Goal: Task Accomplishment & Management: Manage account settings

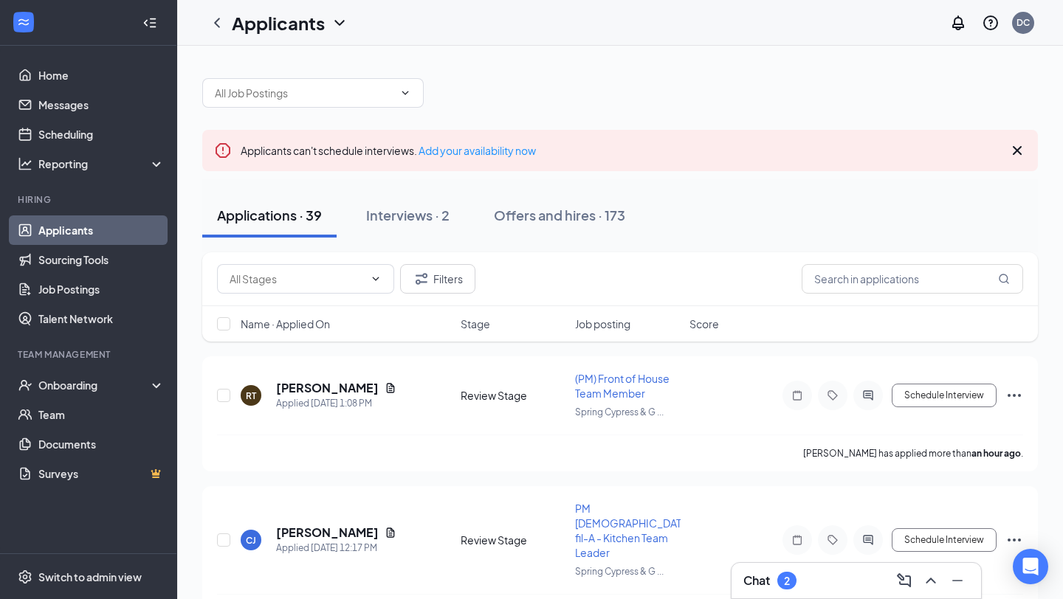
click at [814, 586] on div "Chat 2" at bounding box center [856, 581] width 226 height 24
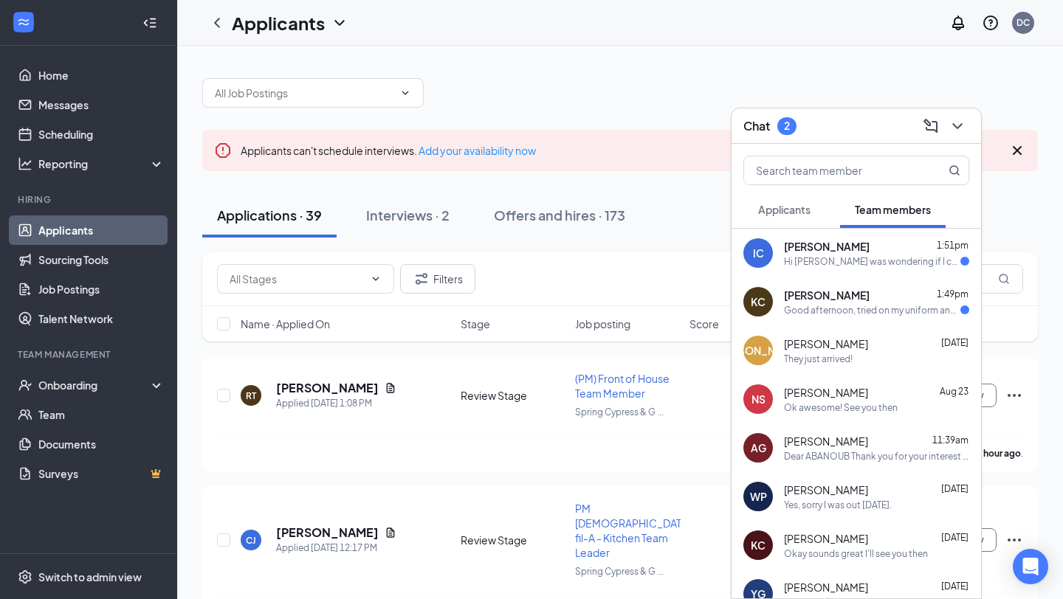
click at [825, 257] on div "Hi Rachel I was wondering if I could talk to you about my schedule it's been re…" at bounding box center [872, 261] width 176 height 13
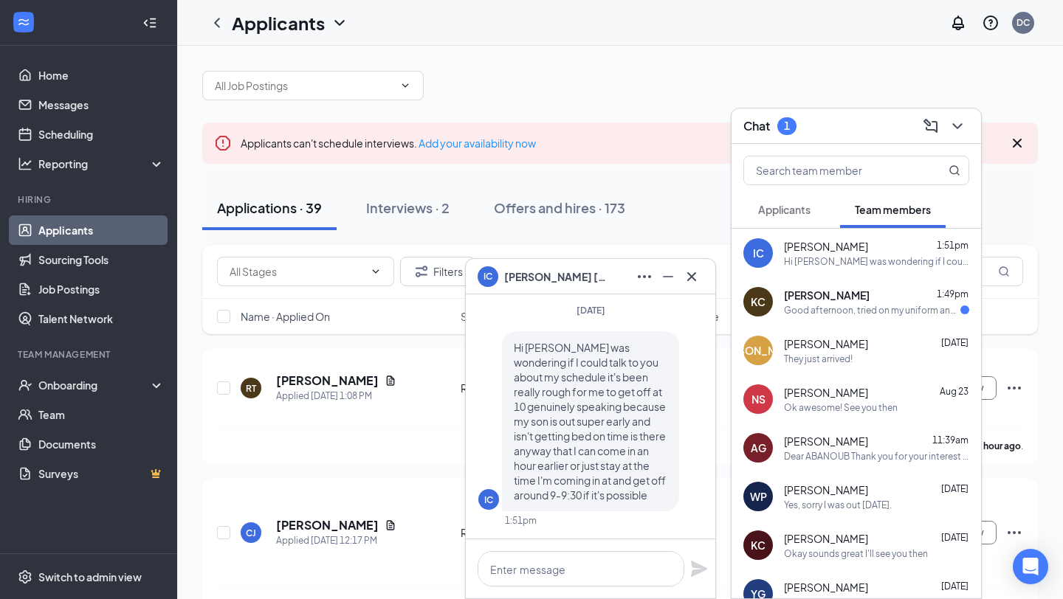
scroll to position [9, 0]
click at [697, 278] on icon "Cross" at bounding box center [692, 277] width 18 height 18
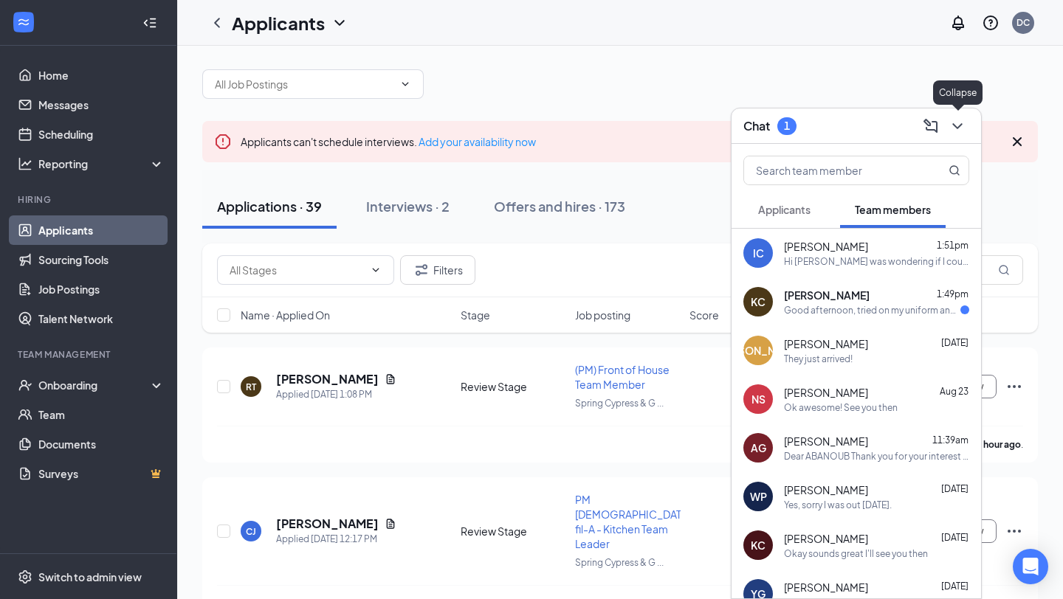
click at [965, 137] on div at bounding box center [956, 126] width 27 height 24
click at [956, 125] on icon "ChevronDown" at bounding box center [958, 126] width 18 height 18
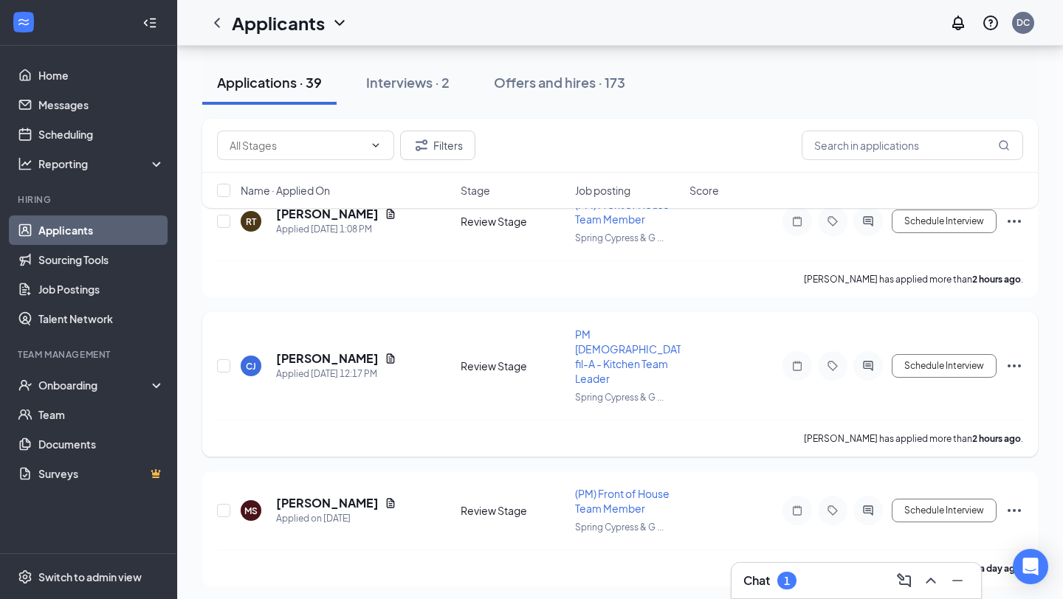
scroll to position [181, 0]
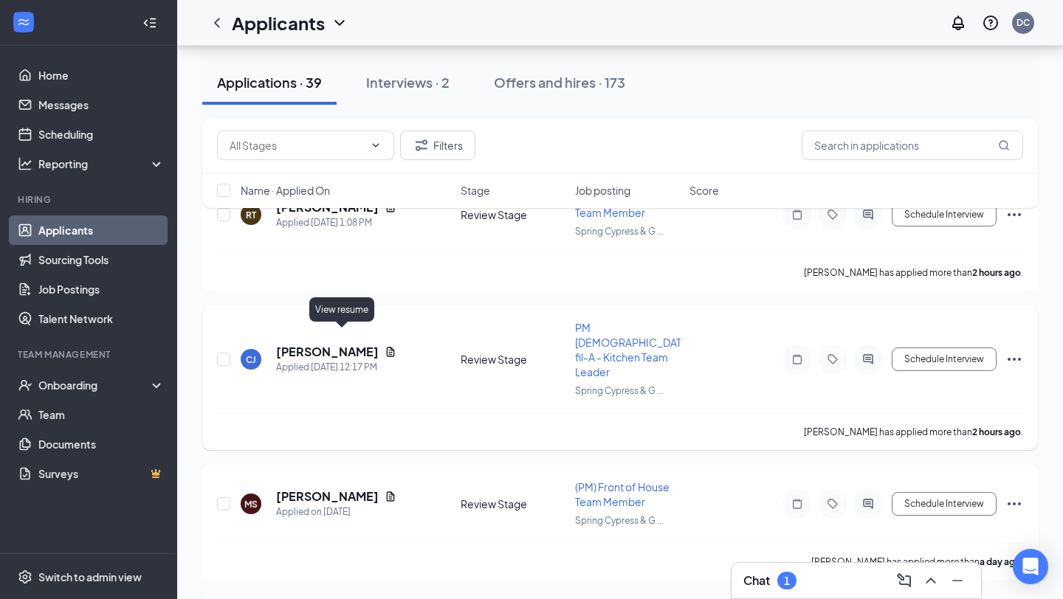
click at [387, 347] on icon "Document" at bounding box center [391, 352] width 8 height 10
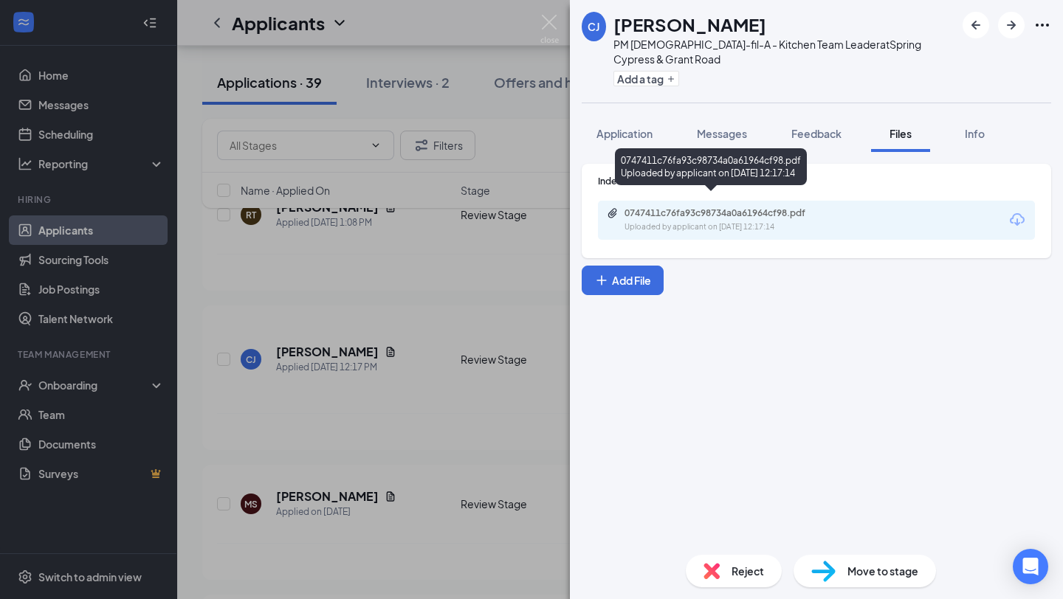
click at [658, 221] on div "Uploaded by applicant on [DATE] 12:17:14" at bounding box center [735, 227] width 221 height 12
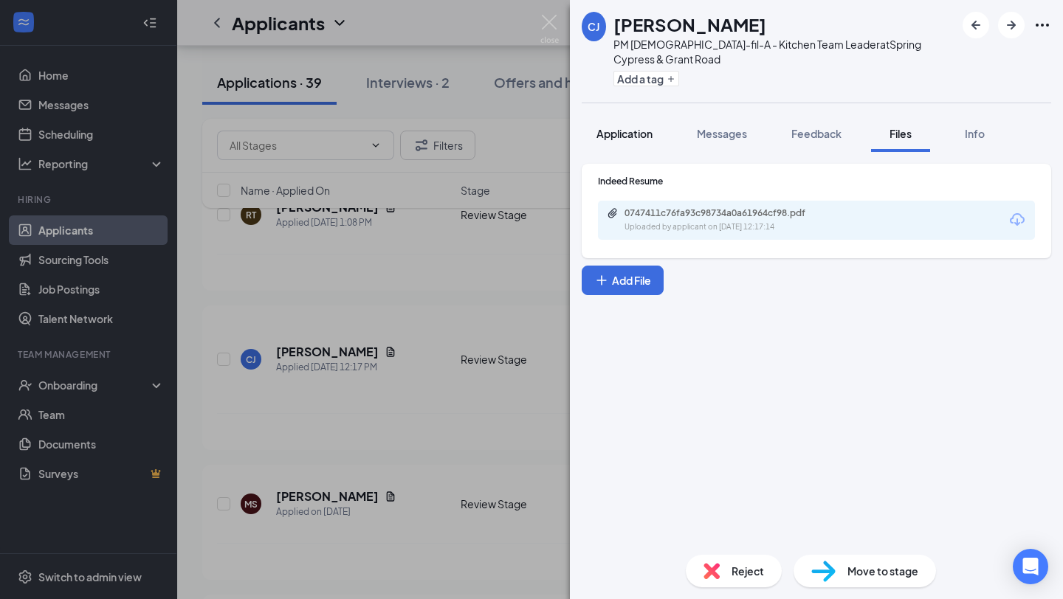
click at [618, 127] on span "Application" at bounding box center [625, 133] width 56 height 13
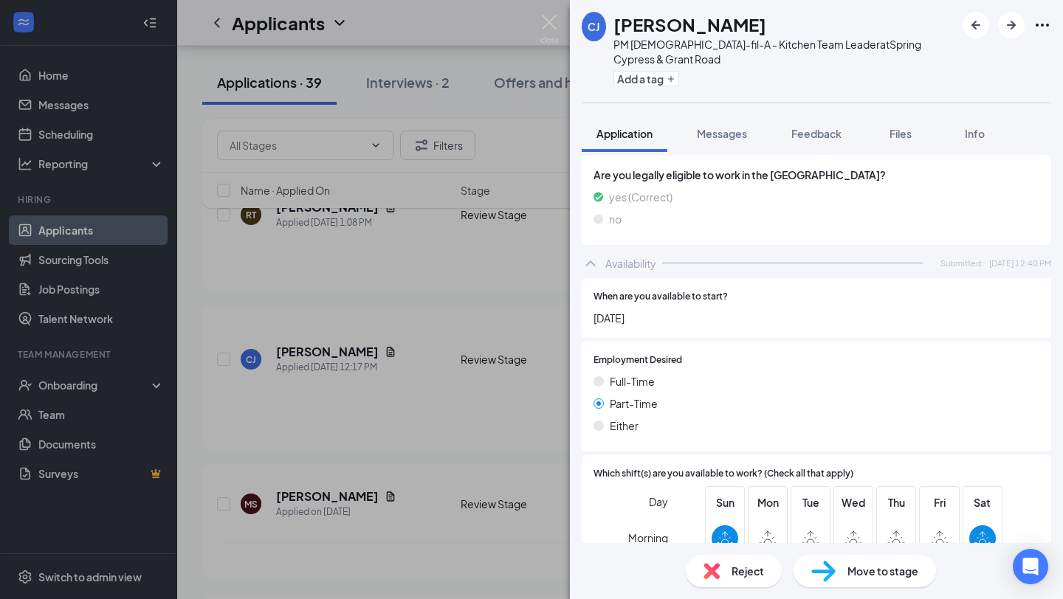
scroll to position [1023, 0]
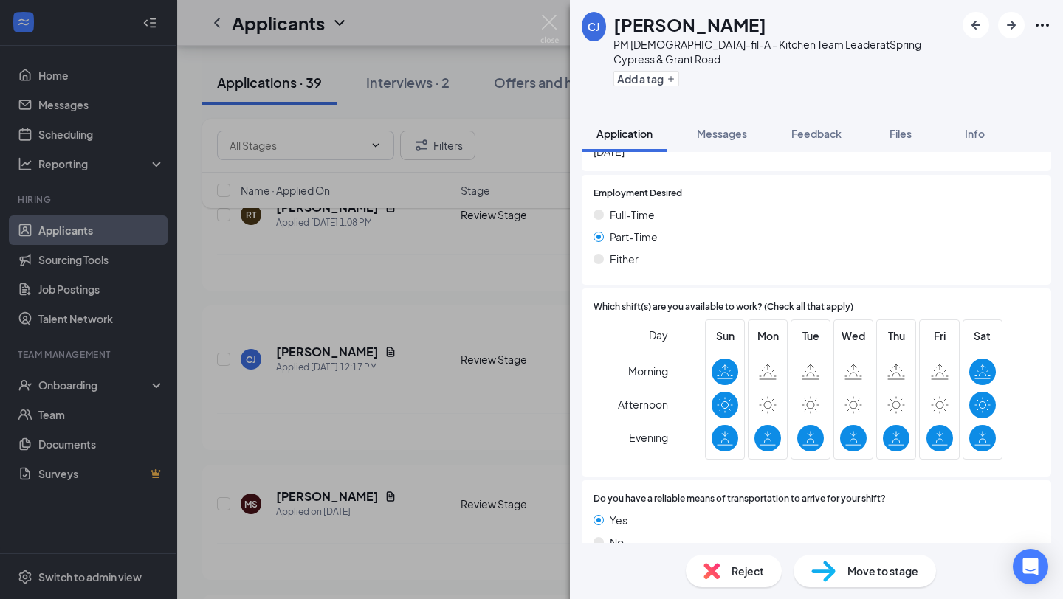
click at [747, 576] on span "Reject" at bounding box center [748, 571] width 32 height 16
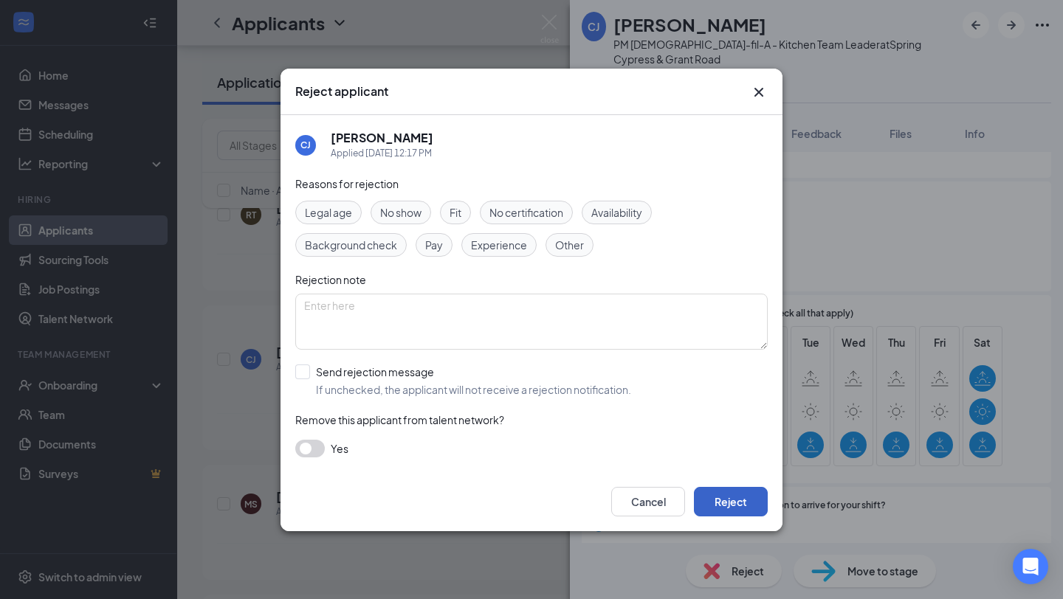
click at [718, 491] on button "Reject" at bounding box center [731, 502] width 74 height 30
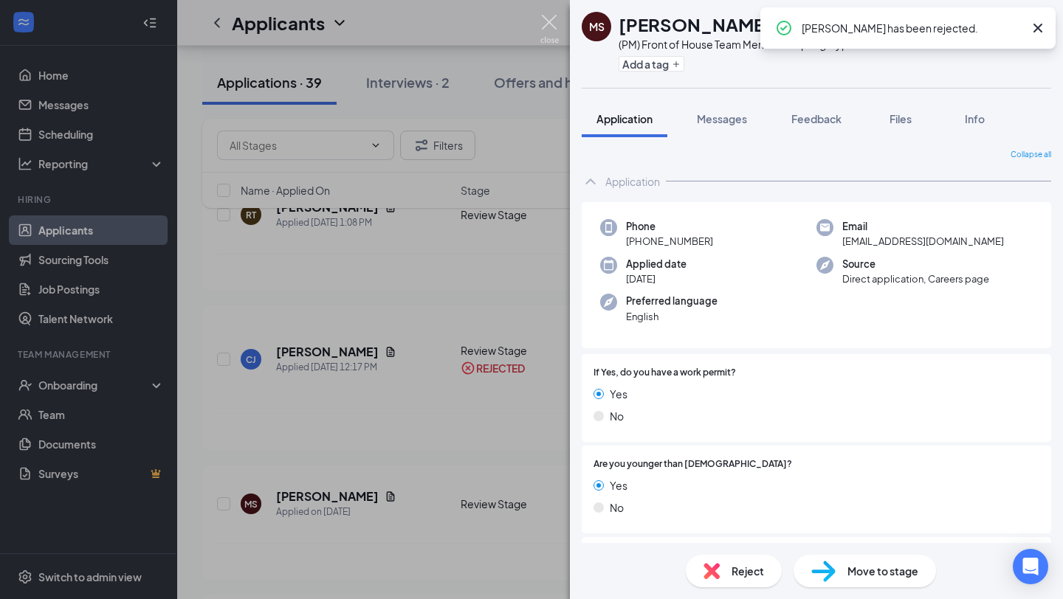
click at [545, 20] on img at bounding box center [549, 29] width 18 height 29
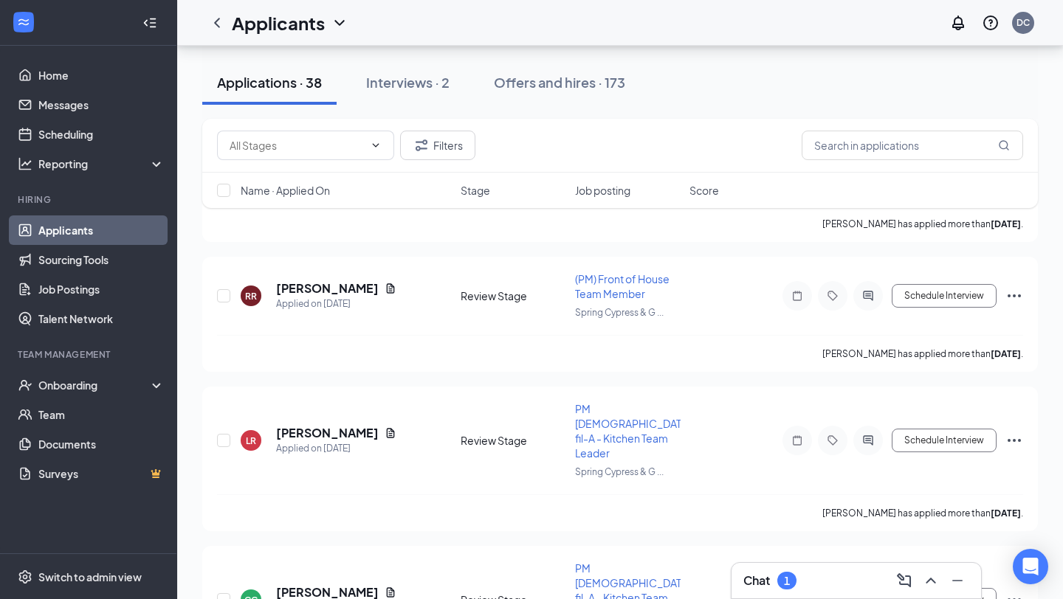
scroll to position [660, 0]
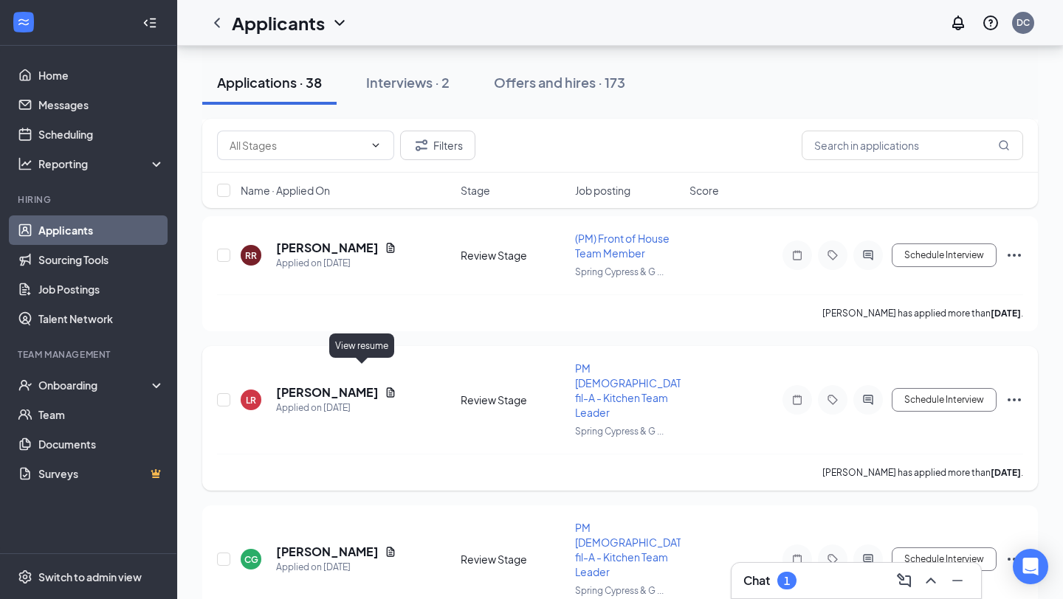
click at [387, 388] on icon "Document" at bounding box center [391, 393] width 8 height 10
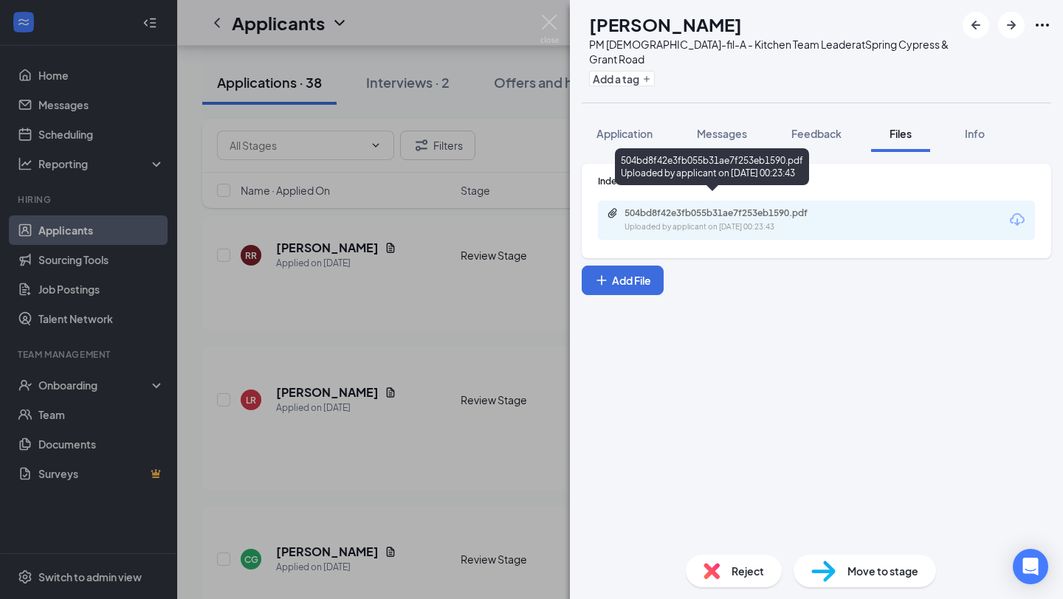
click at [680, 207] on div "504bd8f42e3fb055b31ae7f253eb1590.pdf Uploaded by applicant on [DATE] 00:23:43" at bounding box center [726, 220] width 239 height 26
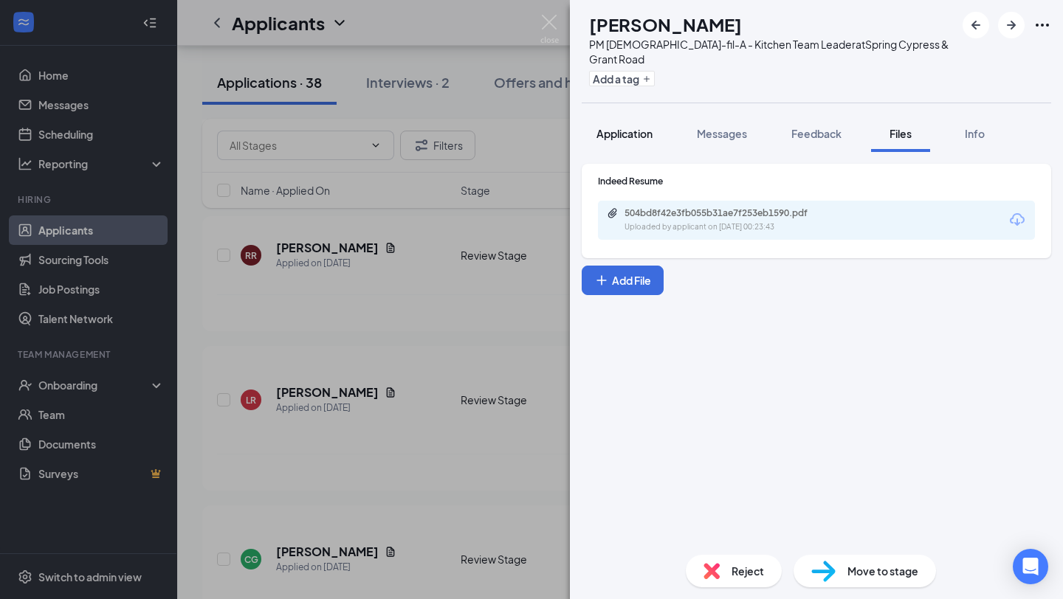
click at [630, 127] on span "Application" at bounding box center [625, 133] width 56 height 13
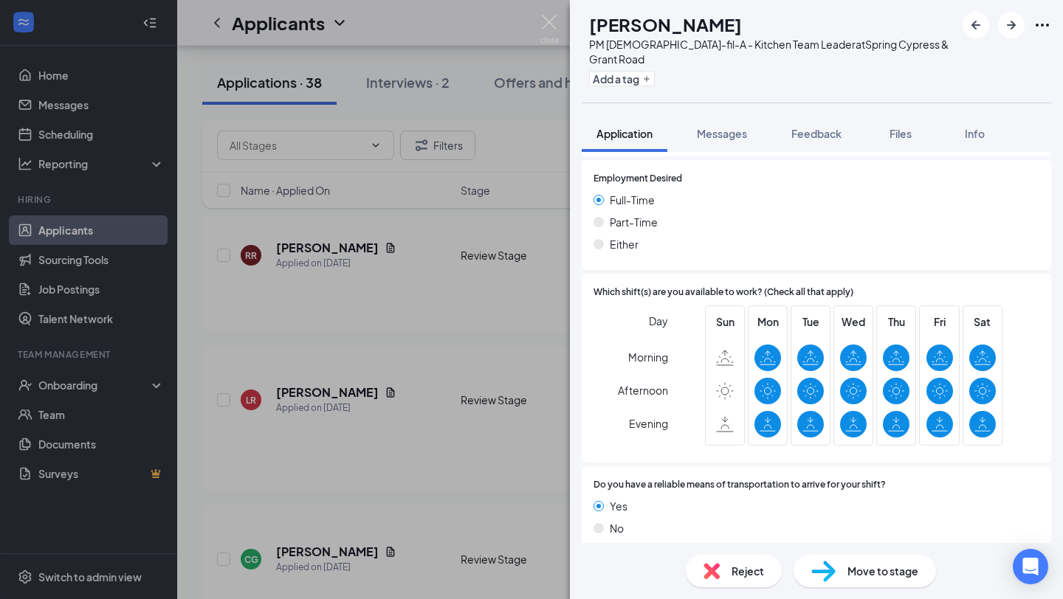
scroll to position [1072, 0]
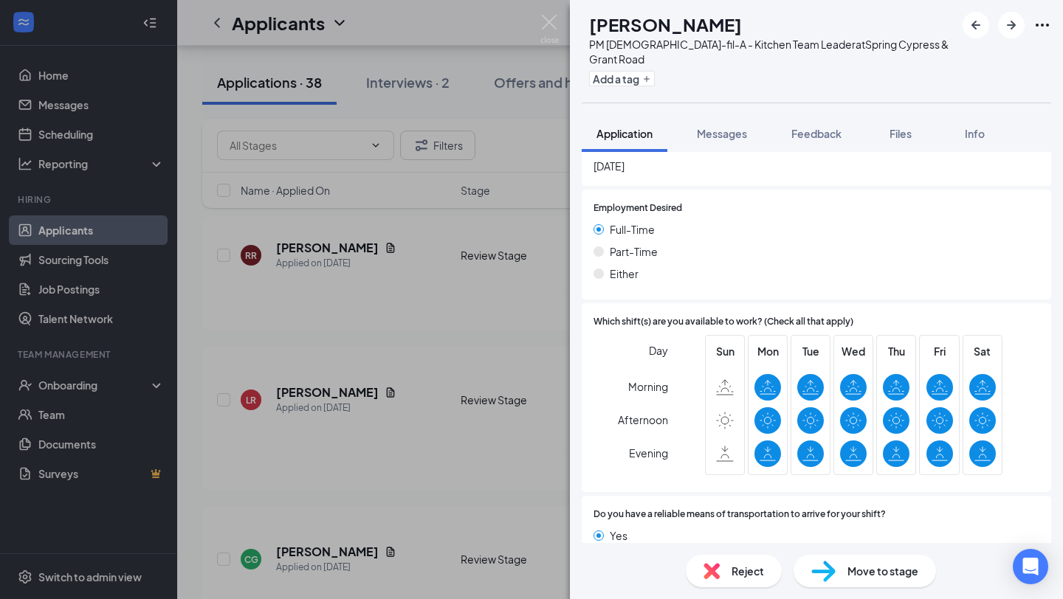
click at [384, 413] on div "LR [PERSON_NAME] PM [DEMOGRAPHIC_DATA]-fil-A - Kitchen Team Leader at Spring Cy…" at bounding box center [531, 299] width 1063 height 599
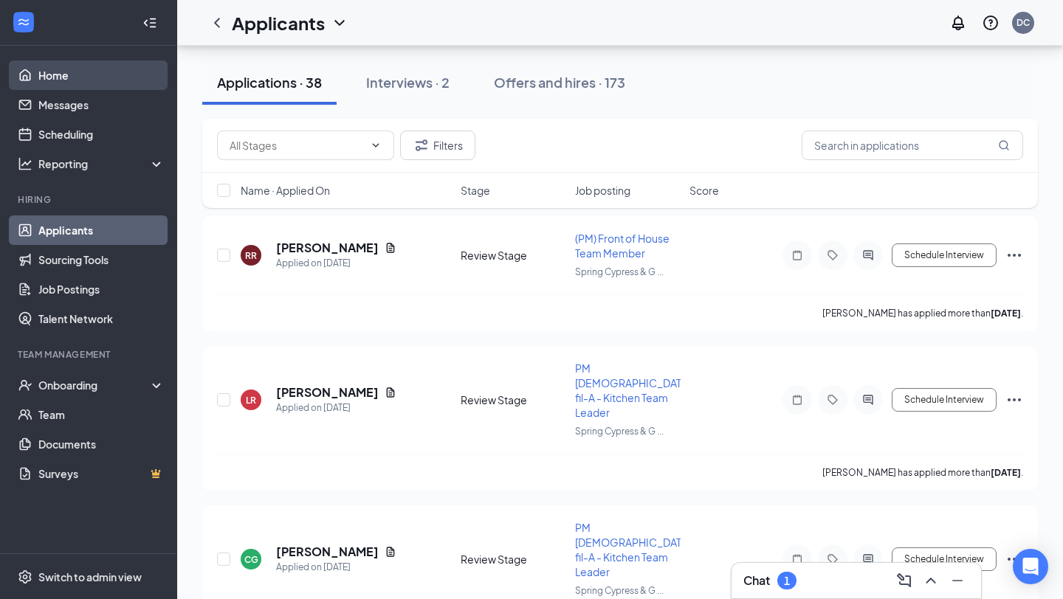
click at [72, 76] on link "Home" at bounding box center [101, 76] width 126 height 30
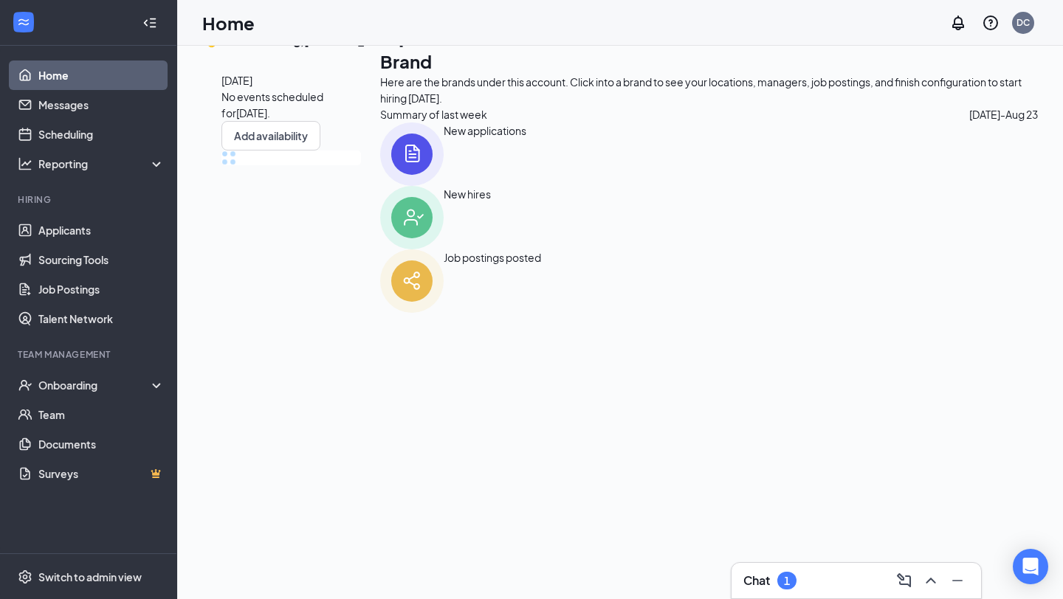
scroll to position [121, 0]
